Goal: Check status: Check status

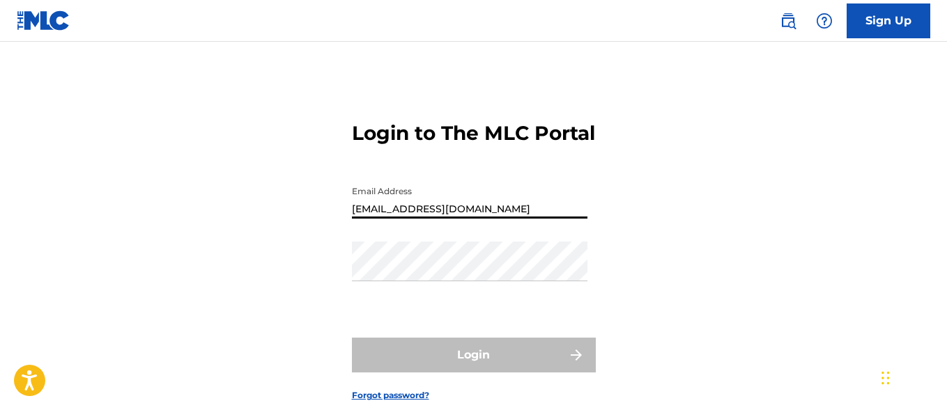
type input "[EMAIL_ADDRESS][DOMAIN_NAME]"
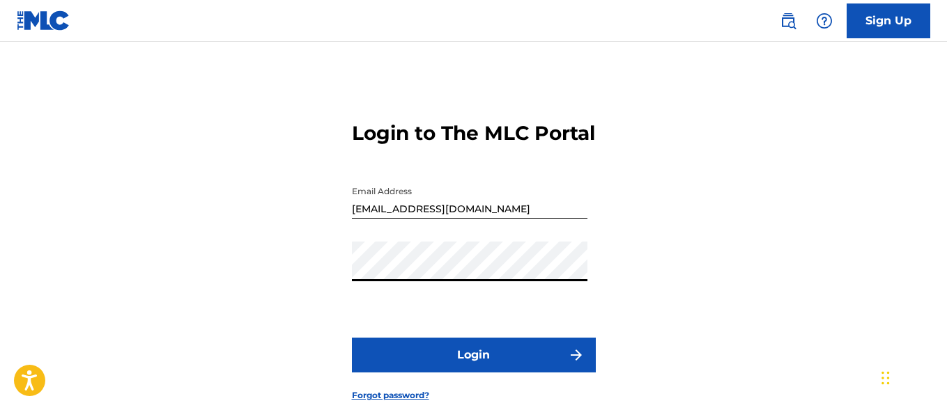
click at [473, 373] on button "Login" at bounding box center [474, 355] width 244 height 35
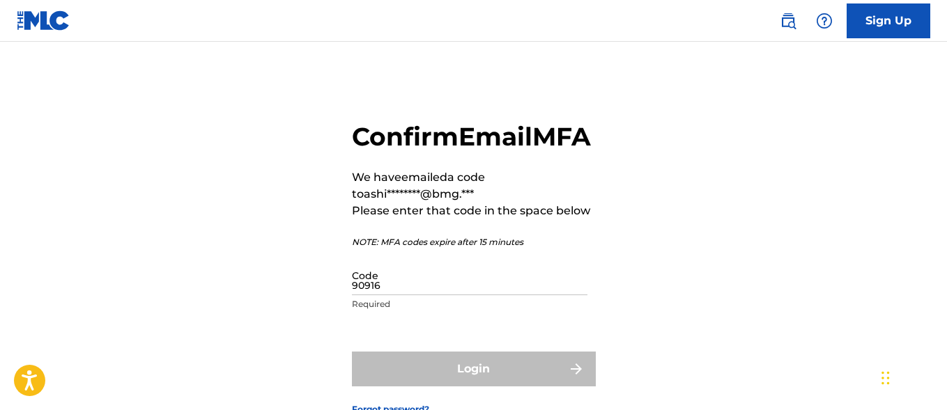
type input "909166"
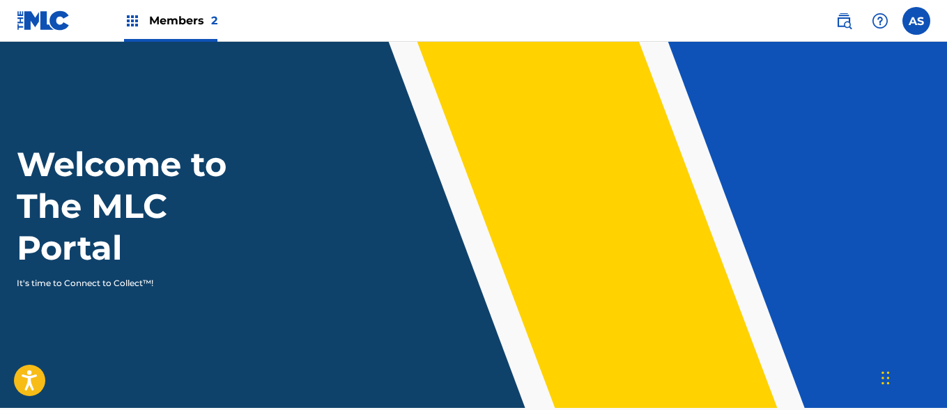
click at [132, 21] on img at bounding box center [132, 21] width 17 height 17
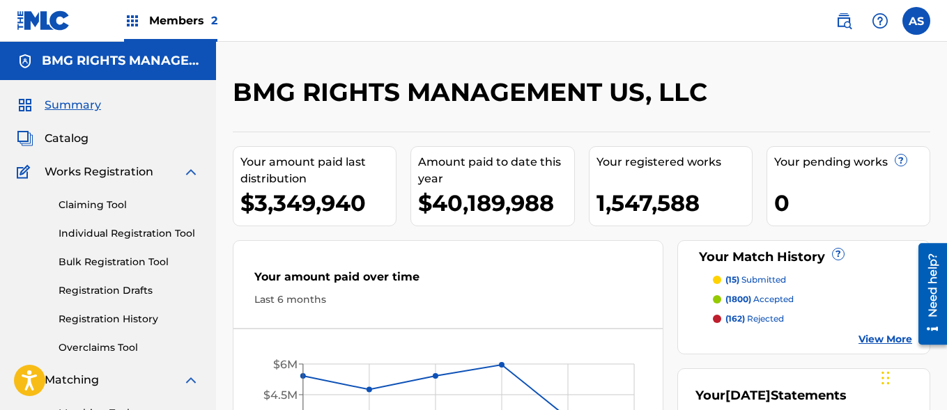
scroll to position [302, 0]
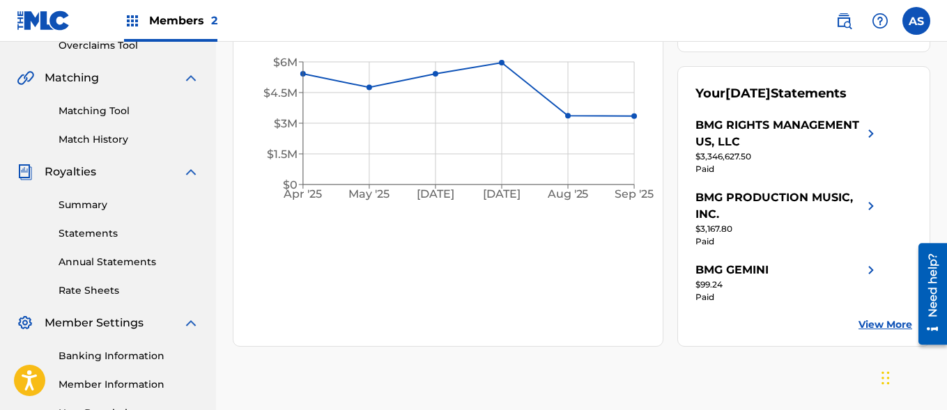
click at [129, 205] on link "Summary" at bounding box center [129, 205] width 141 height 15
